Goal: Task Accomplishment & Management: Complete application form

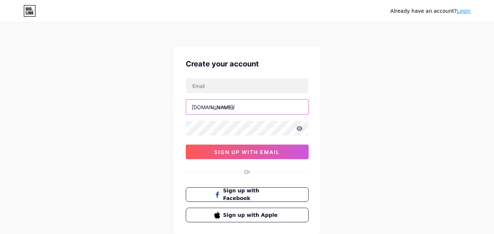
click at [265, 103] on input "text" at bounding box center [247, 107] width 122 height 15
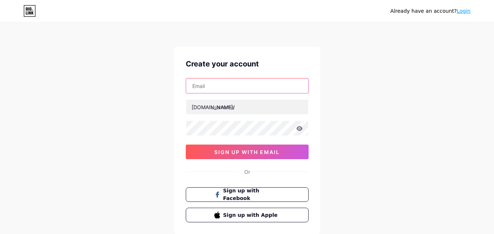
click at [256, 82] on input "text" at bounding box center [247, 86] width 122 height 15
paste input "[EMAIL_ADDRESS][DOMAIN_NAME]"
click at [214, 85] on input "[EMAIL_ADDRESS][DOMAIN_NAME]" at bounding box center [247, 86] width 122 height 15
paste input "@[DOMAIN_NAME]"
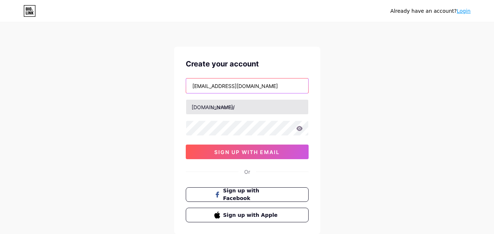
type input "[EMAIL_ADDRESS][DOMAIN_NAME]"
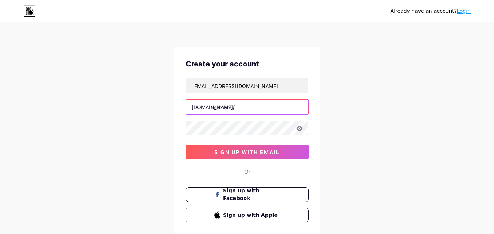
click at [265, 104] on input "text" at bounding box center [247, 107] width 122 height 15
paste input "heatherpriceuk"
type input "heatherpriceuk"
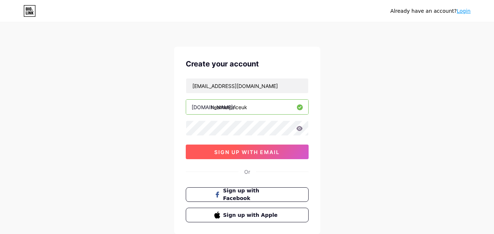
click at [200, 149] on button "sign up with email" at bounding box center [247, 152] width 123 height 15
